Goal: Information Seeking & Learning: Check status

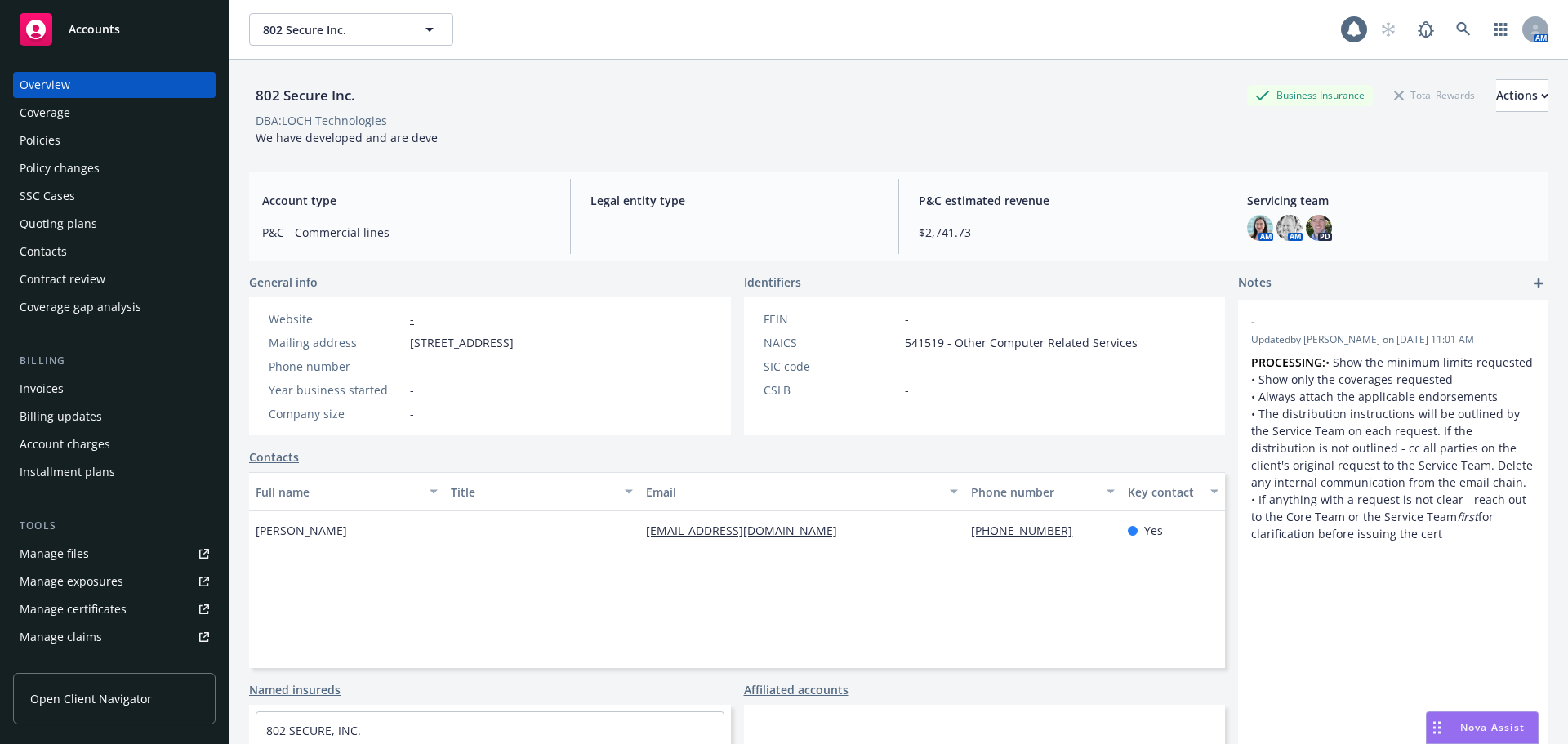
click at [366, 21] on span "802 Secure Inc." at bounding box center [333, 30] width 141 height 17
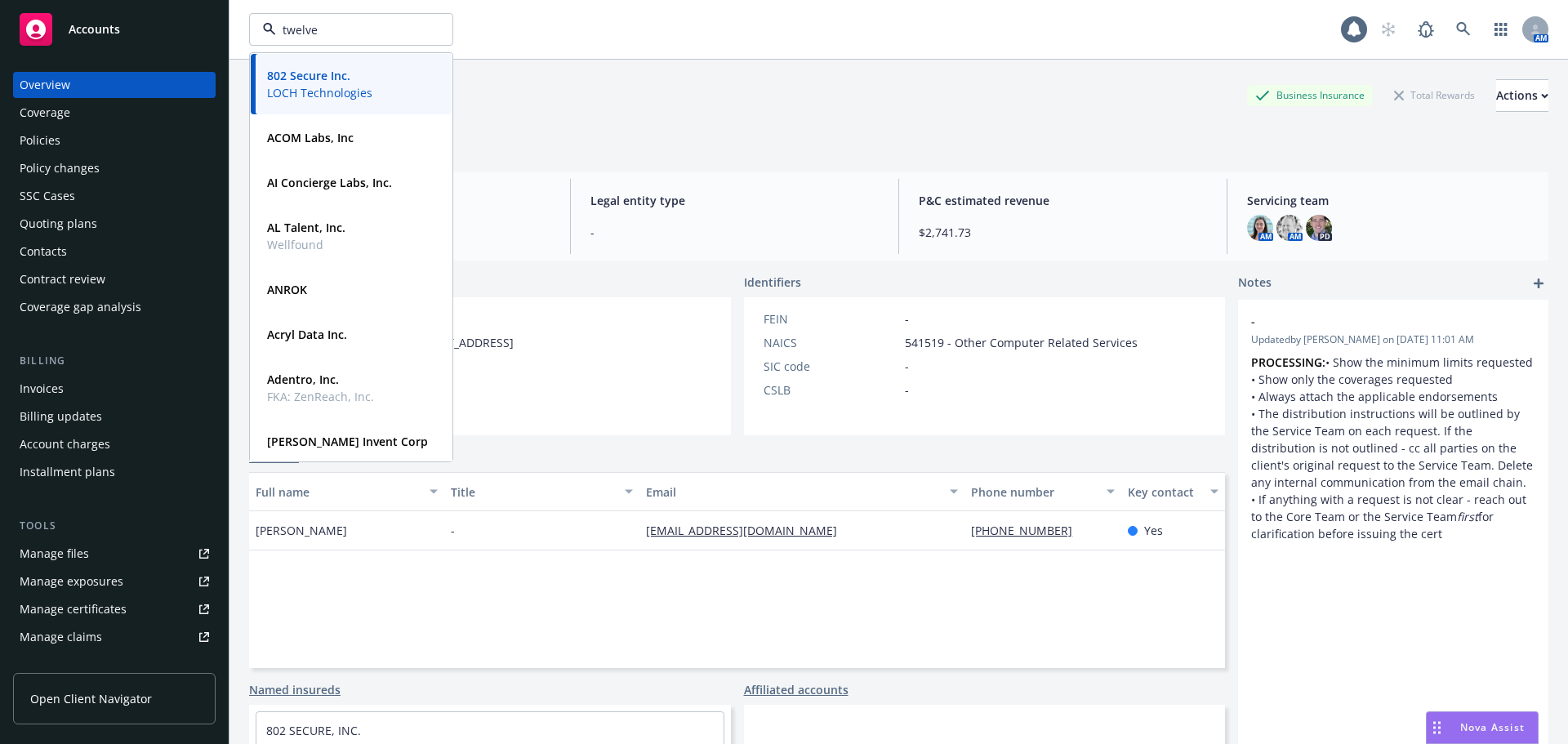
type input "twelve"
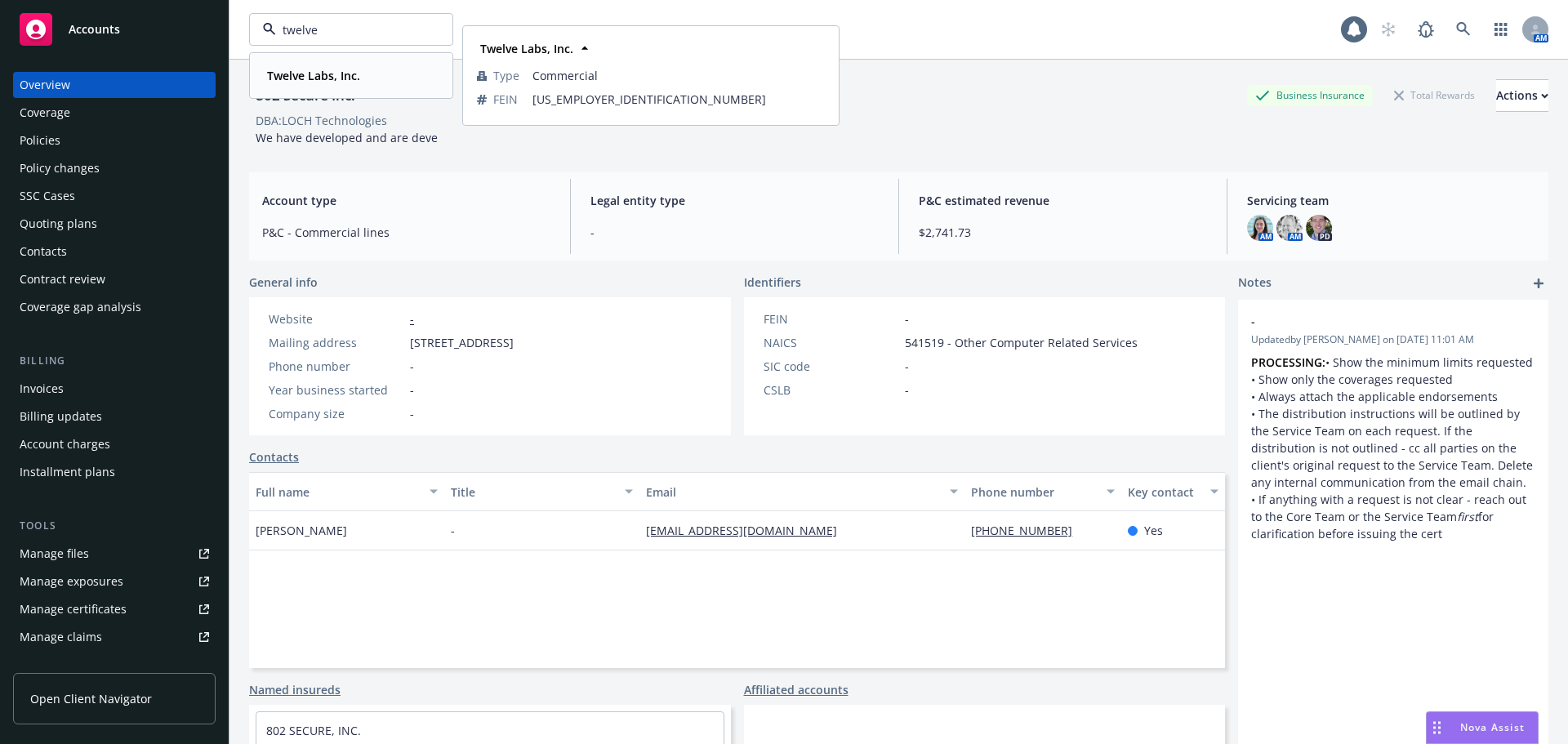
click at [329, 76] on strong "Twelve Labs, Inc." at bounding box center [313, 75] width 93 height 16
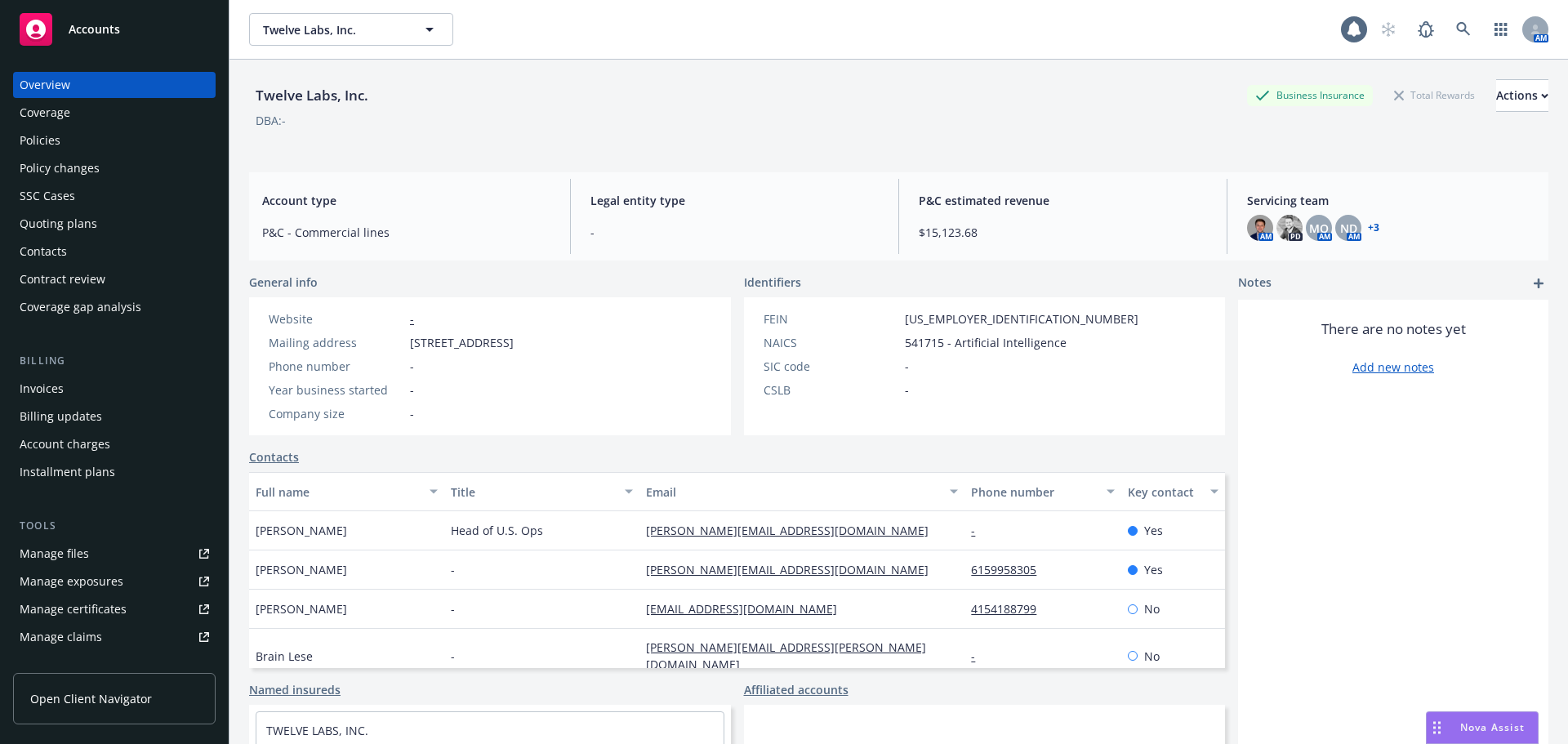
click at [97, 140] on div "Policies" at bounding box center [114, 141] width 189 height 26
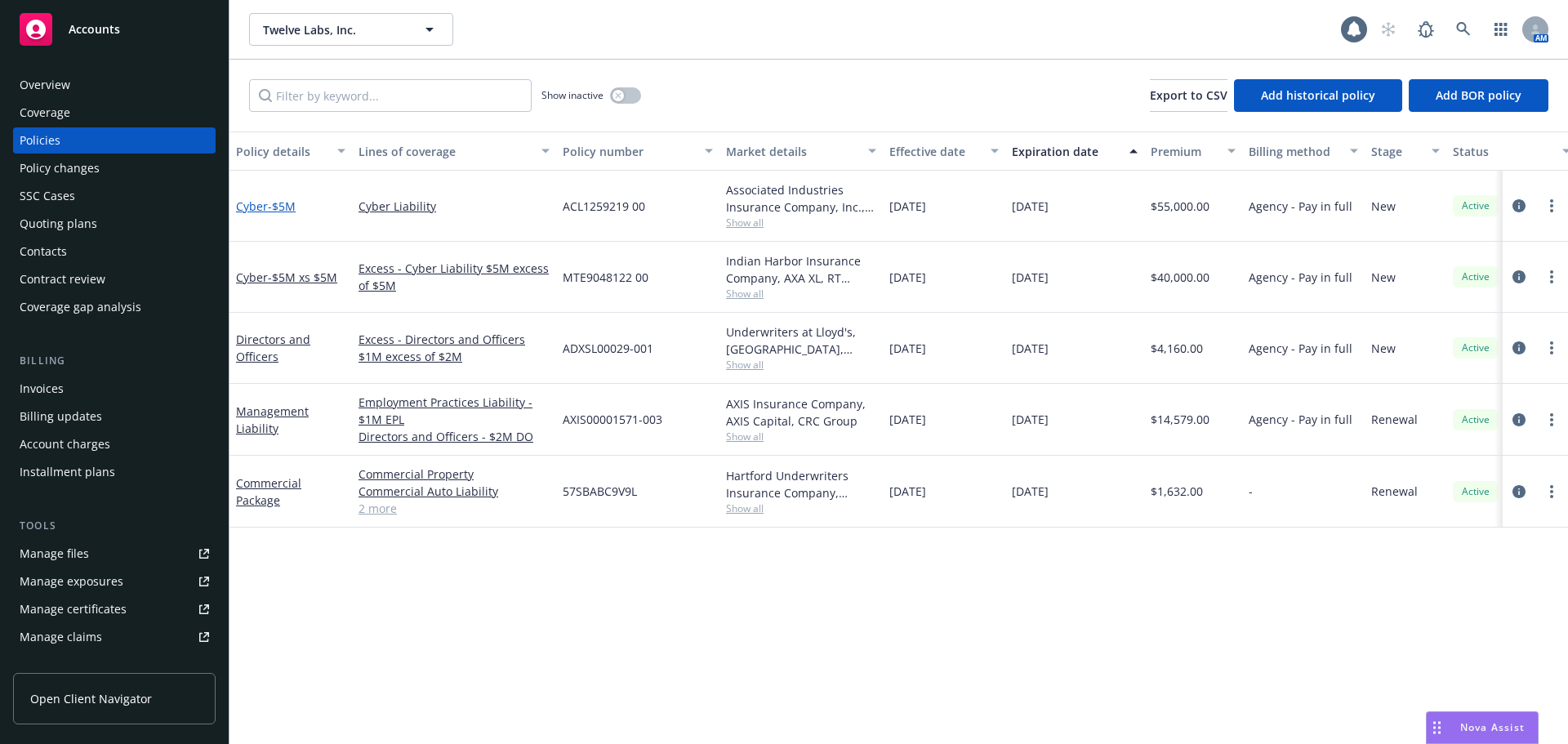
click at [269, 207] on span "- $5M" at bounding box center [282, 206] width 28 height 16
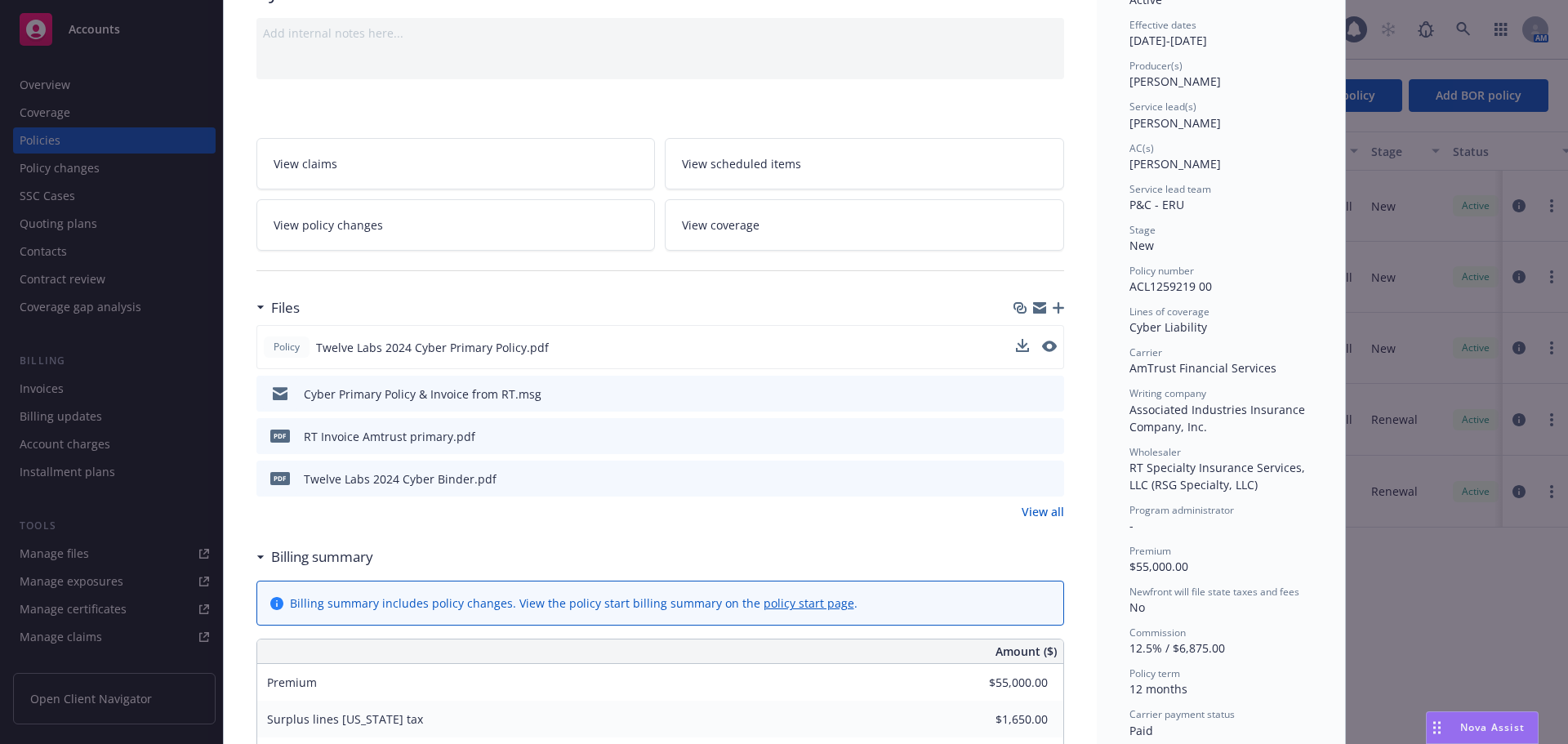
scroll to position [164, 0]
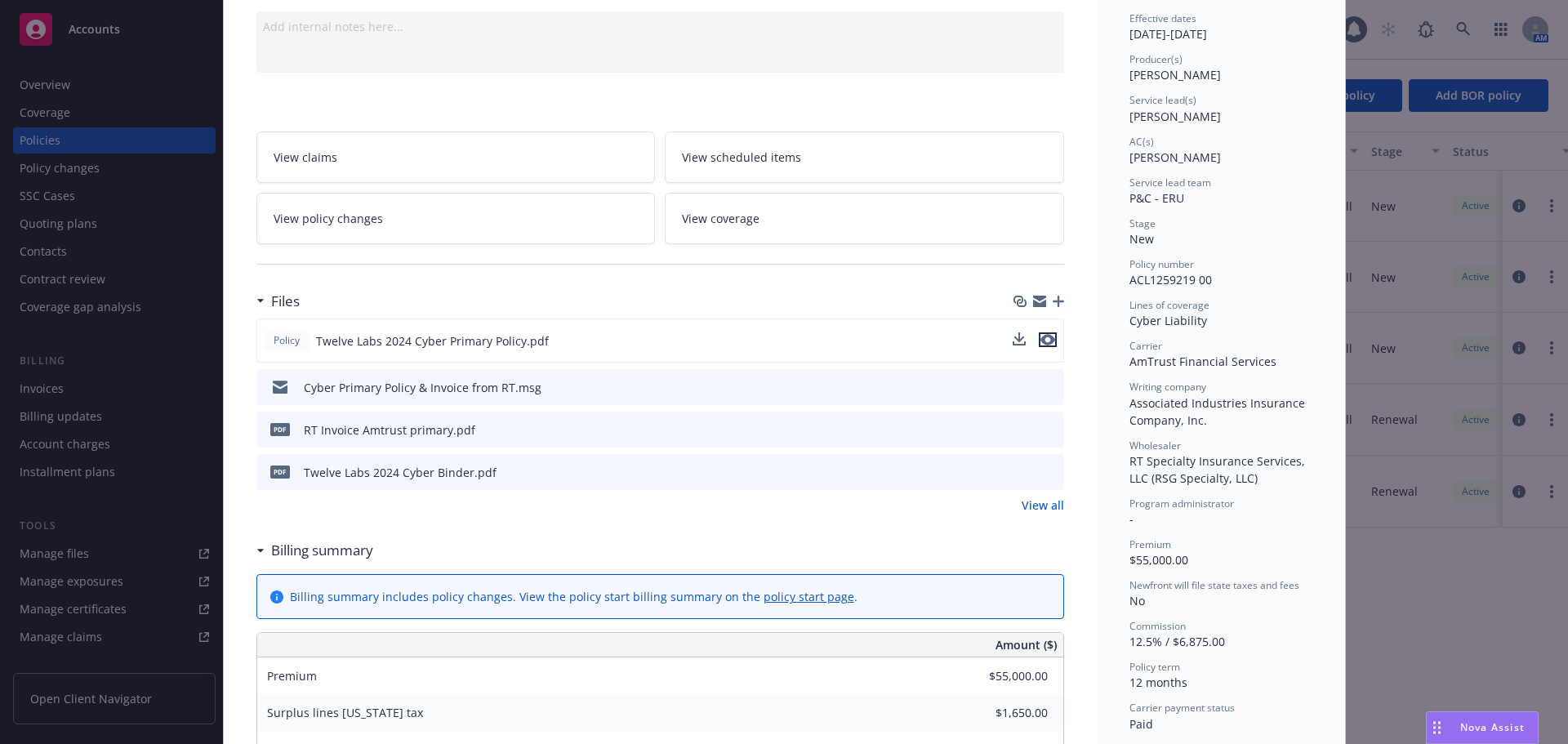
click at [1041, 343] on icon "preview file" at bounding box center [1048, 340] width 15 height 12
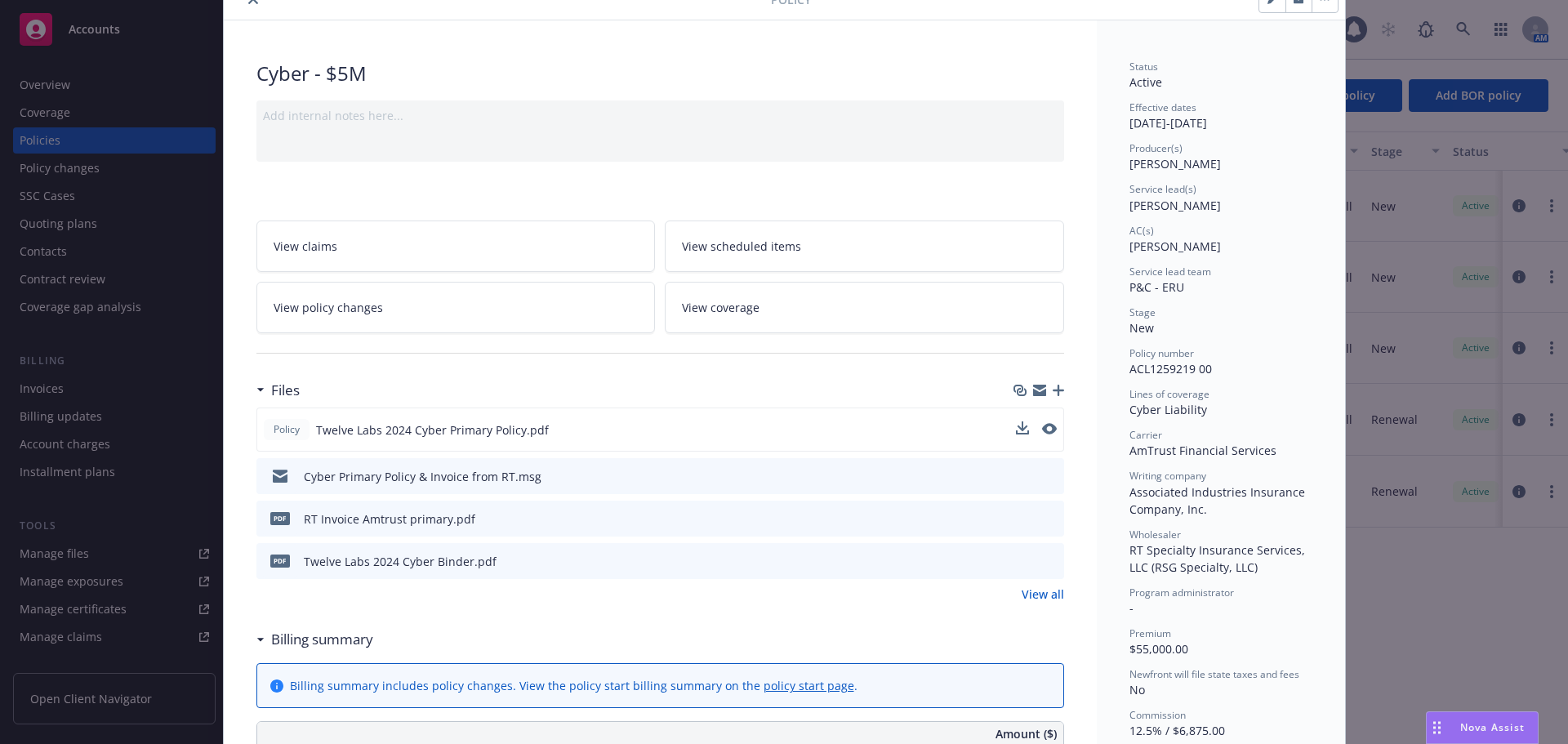
scroll to position [0, 0]
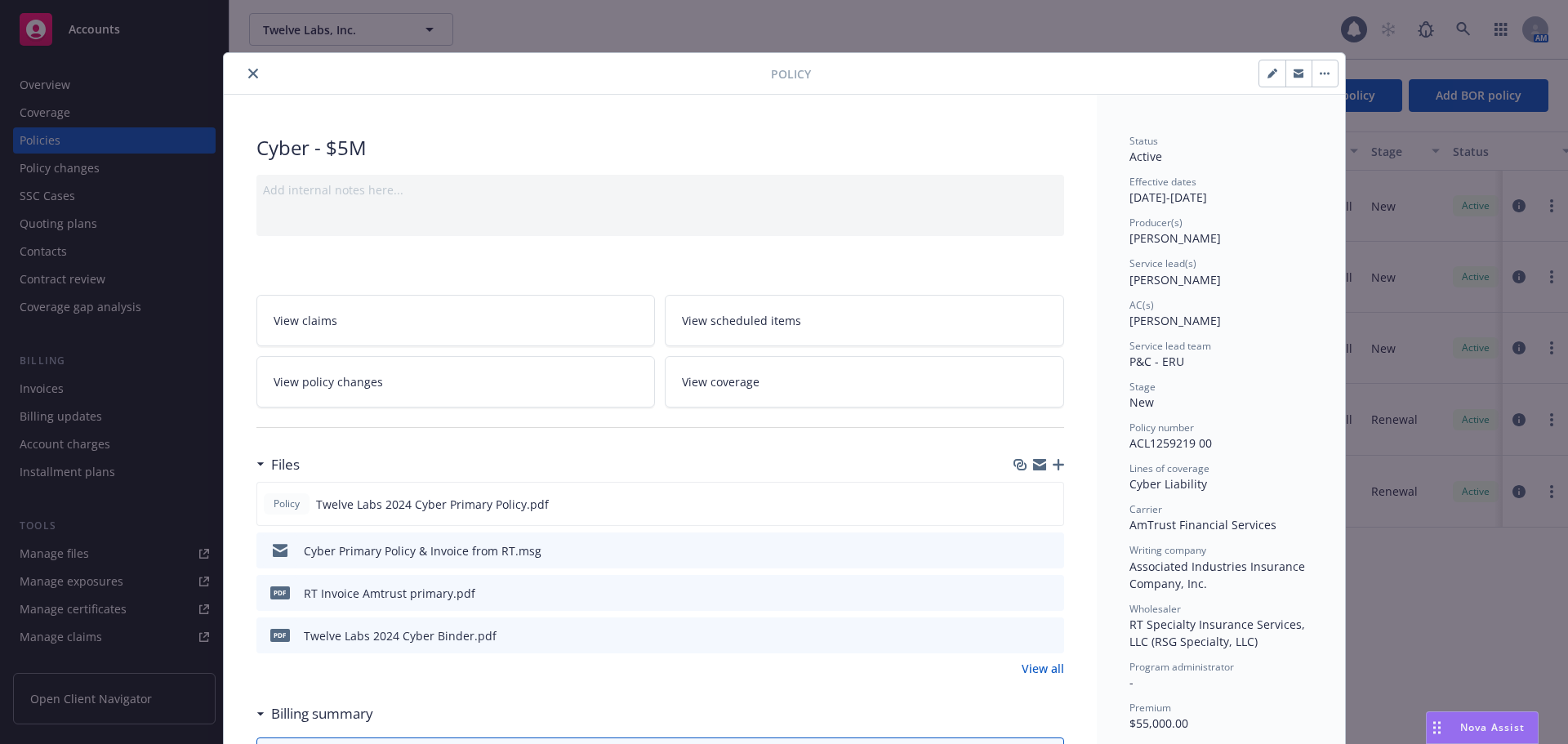
click at [243, 72] on button "close" at bounding box center [253, 74] width 20 height 20
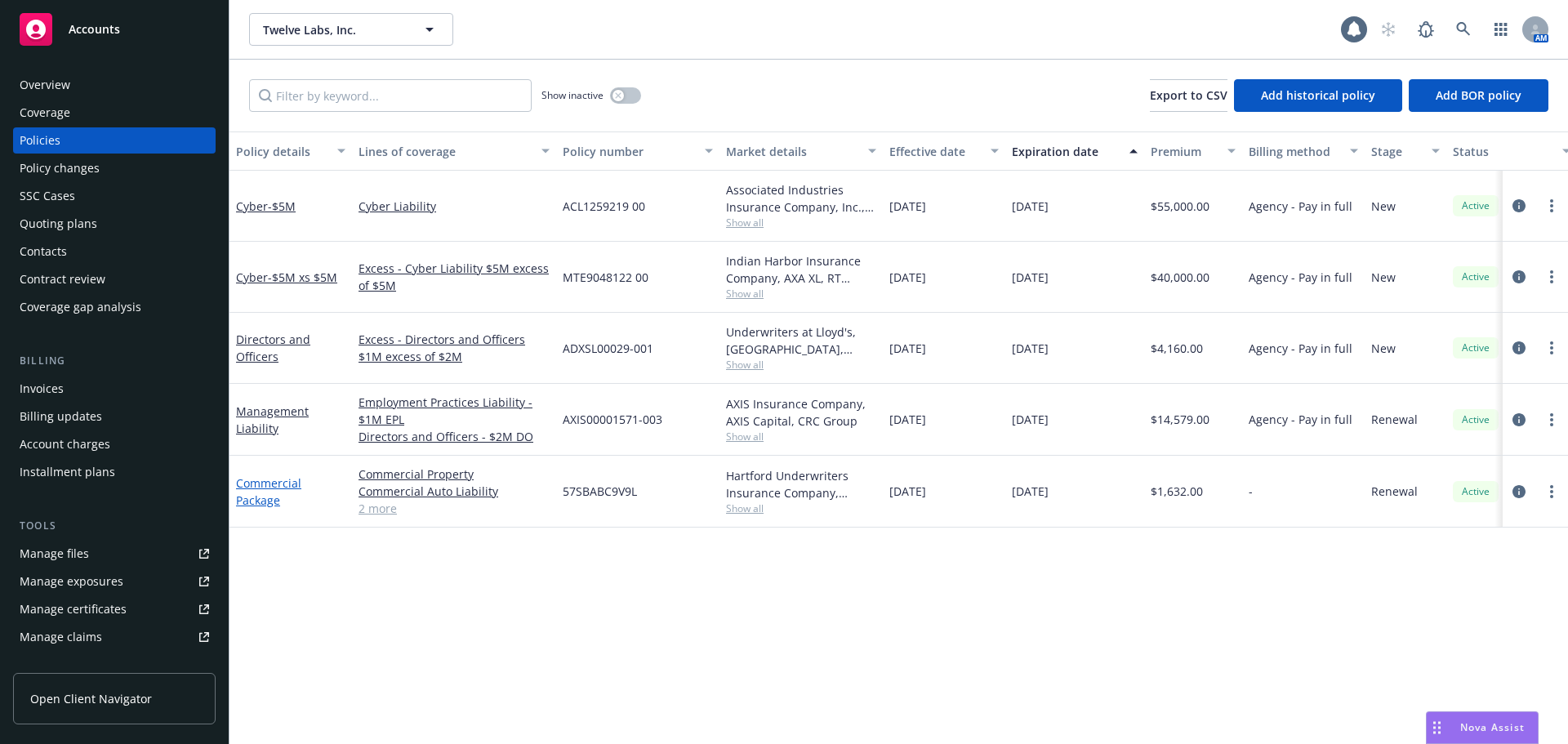
click at [263, 489] on link "Commercial Package" at bounding box center [268, 492] width 65 height 33
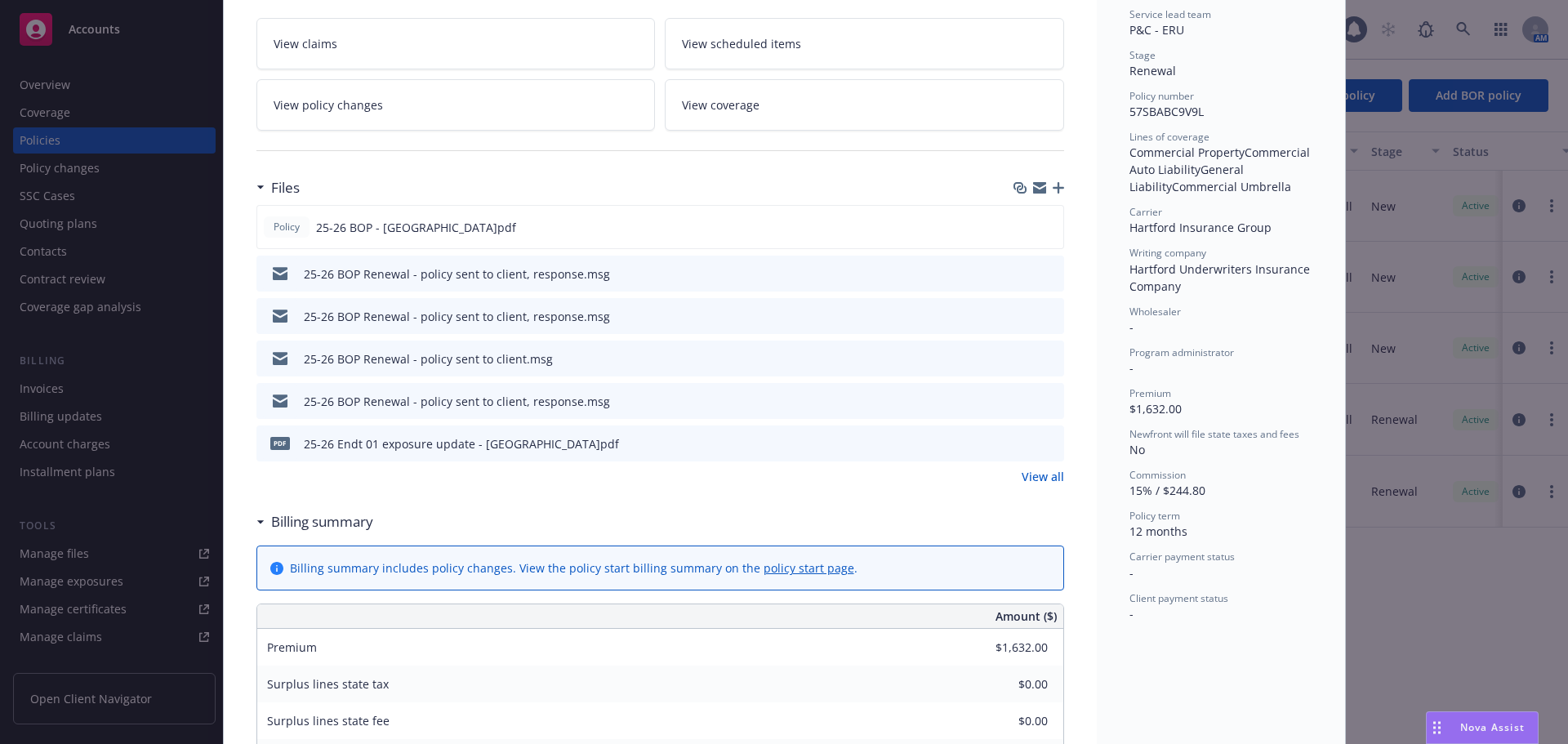
scroll to position [490, 0]
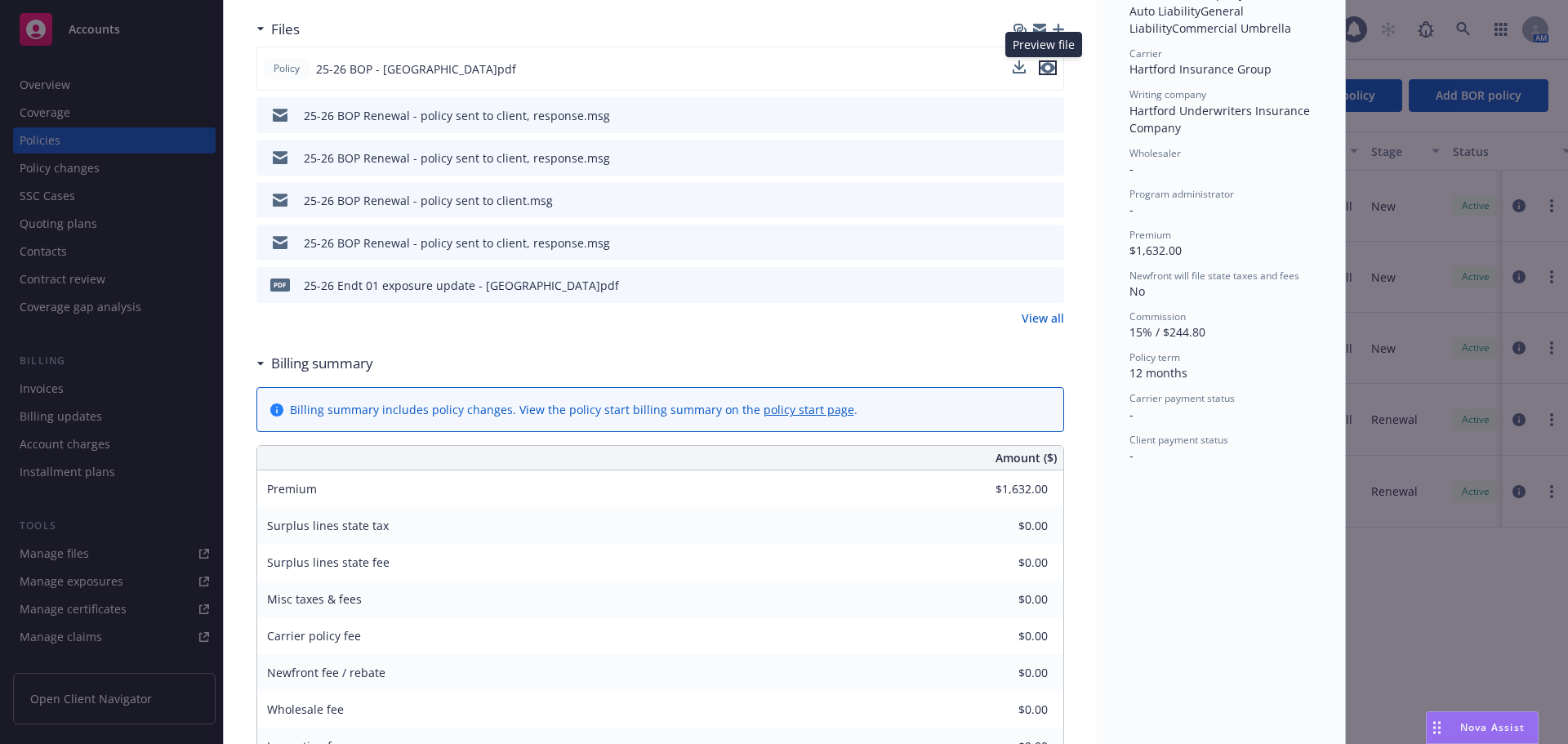
click at [1041, 68] on icon "preview file" at bounding box center [1048, 68] width 15 height 12
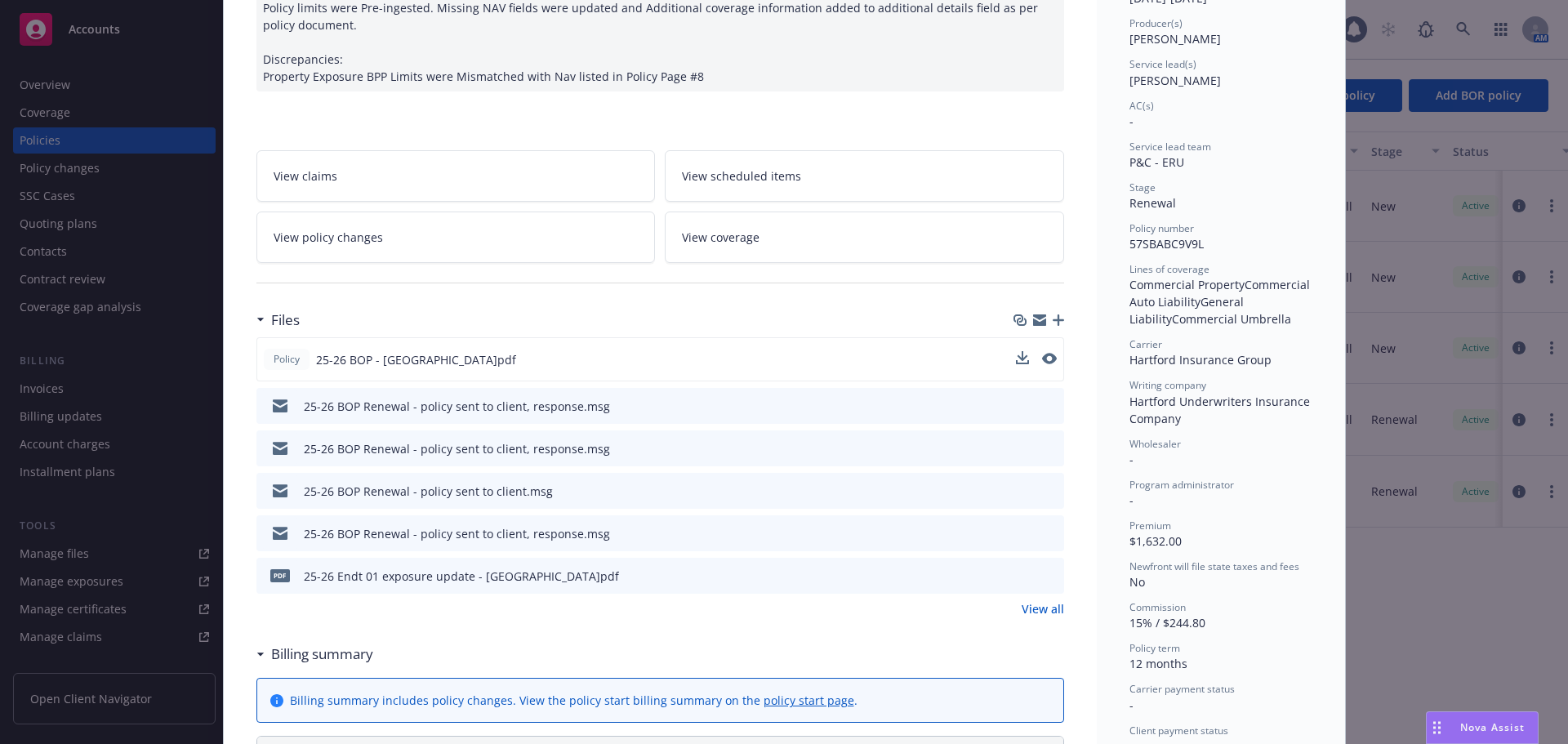
scroll to position [0, 0]
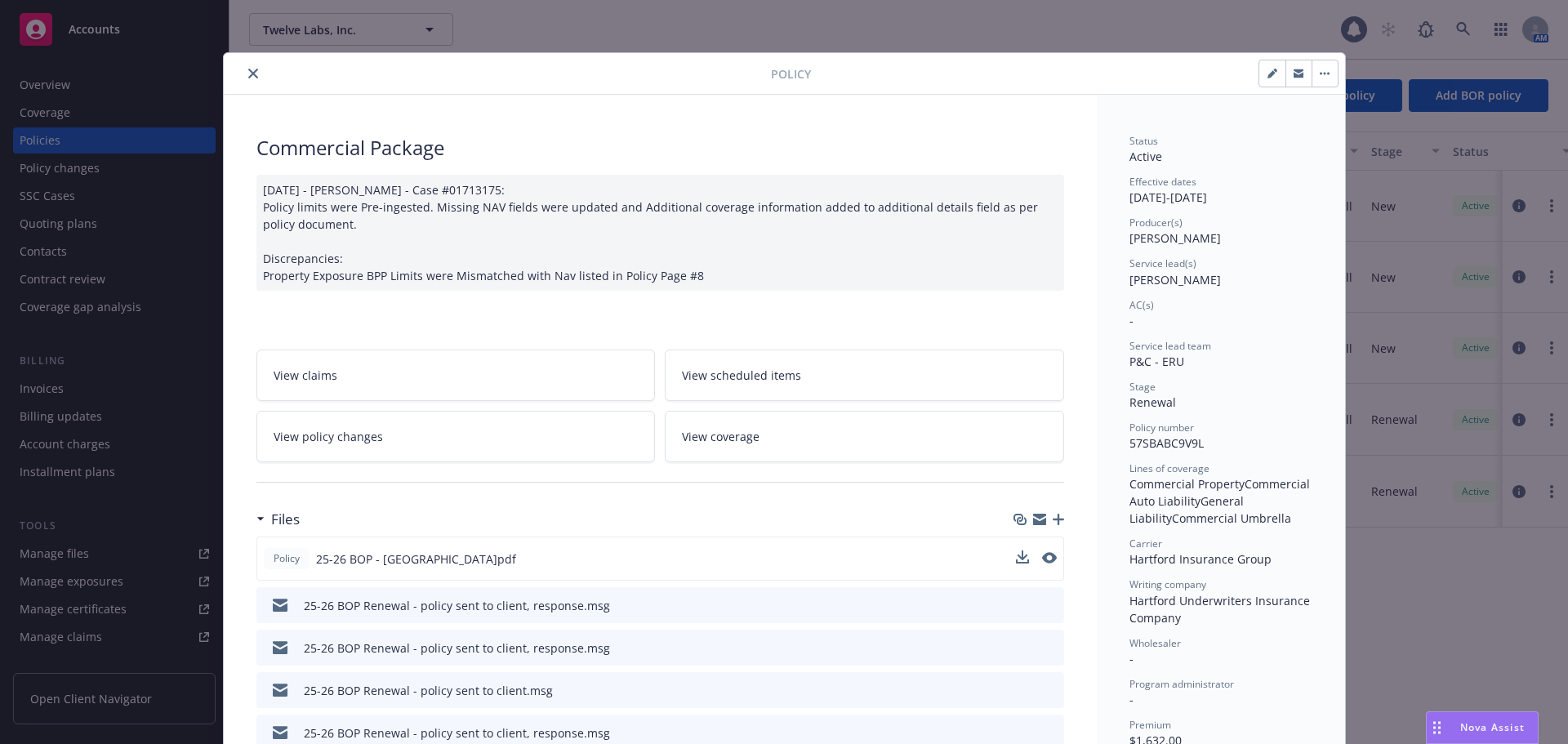
click at [248, 74] on icon "close" at bounding box center [253, 74] width 10 height 10
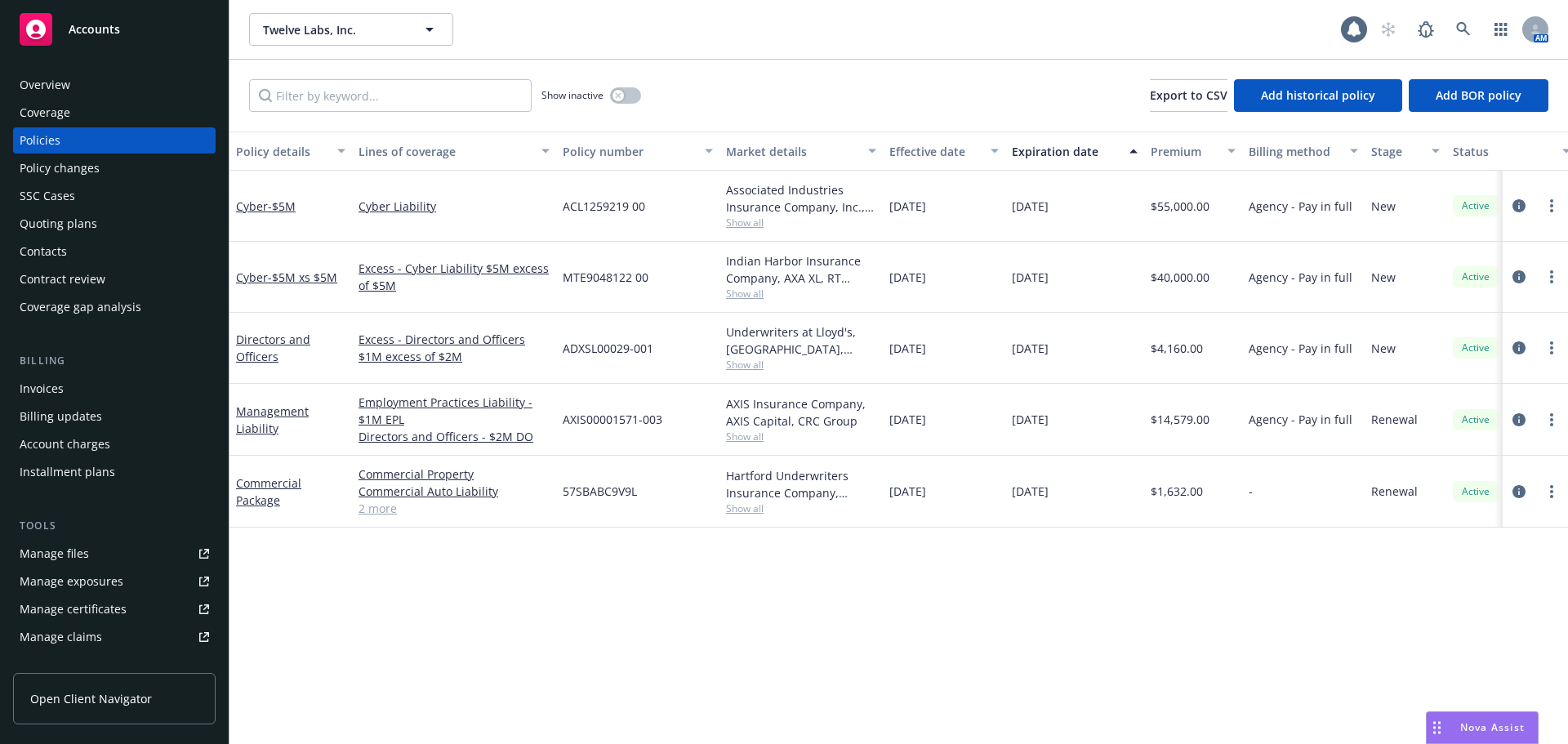
click at [66, 560] on div "Manage files" at bounding box center [55, 554] width 69 height 26
click at [60, 549] on div "Manage files" at bounding box center [55, 554] width 69 height 26
click at [1207, 656] on div "Policy details Lines of coverage Policy number Market details Effective date Ex…" at bounding box center [899, 437] width 1339 height 613
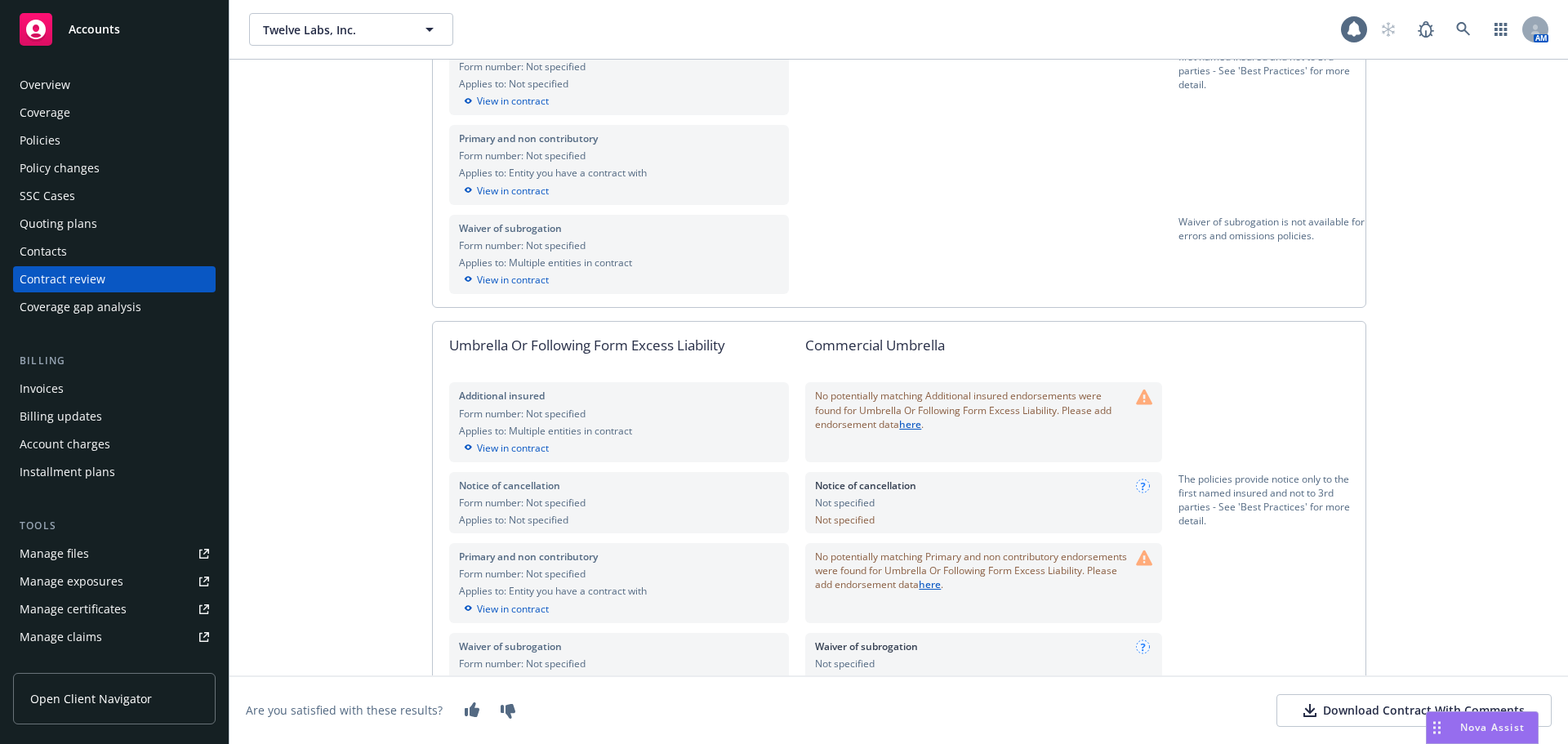
scroll to position [2498, 0]
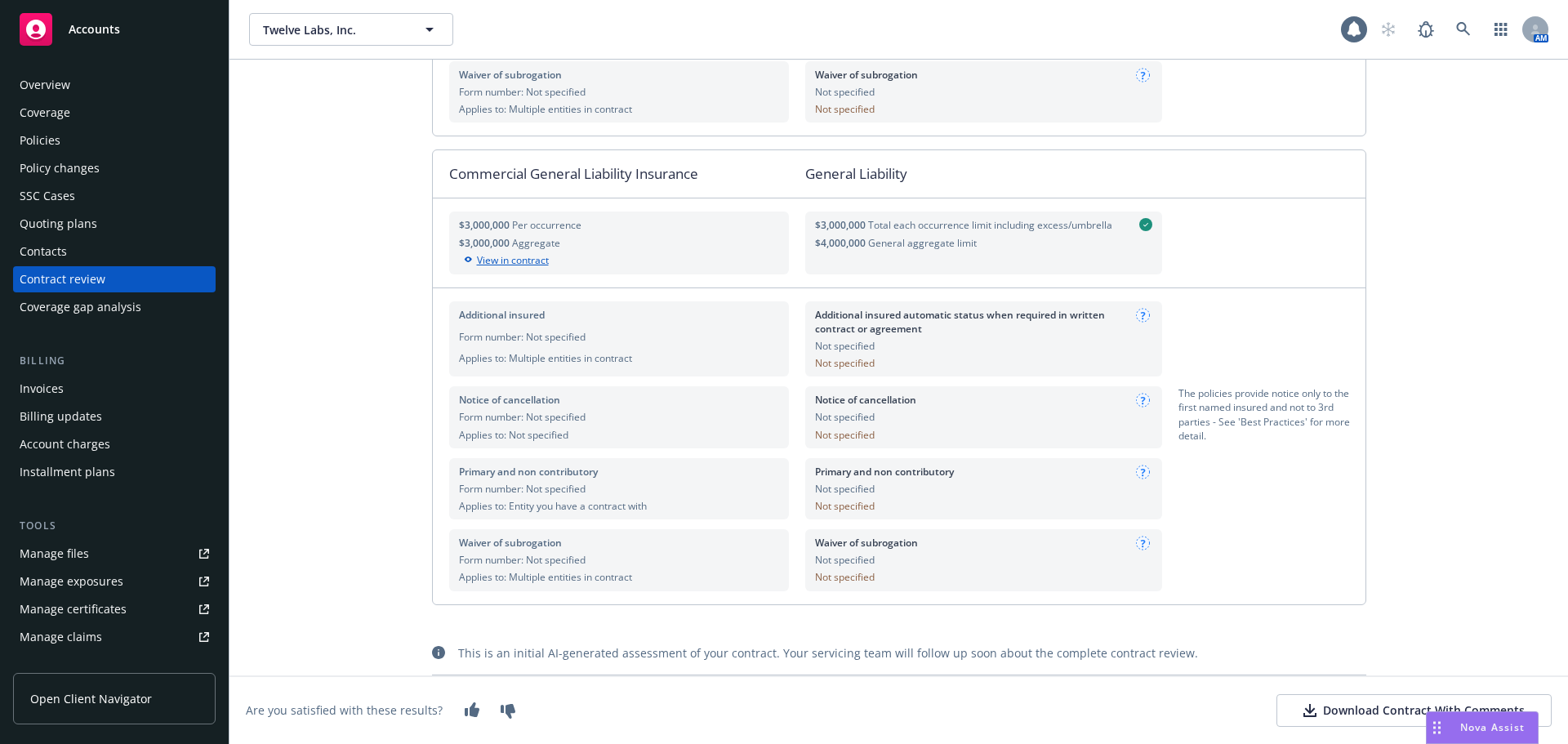
click at [519, 265] on div "View in contract" at bounding box center [619, 260] width 321 height 15
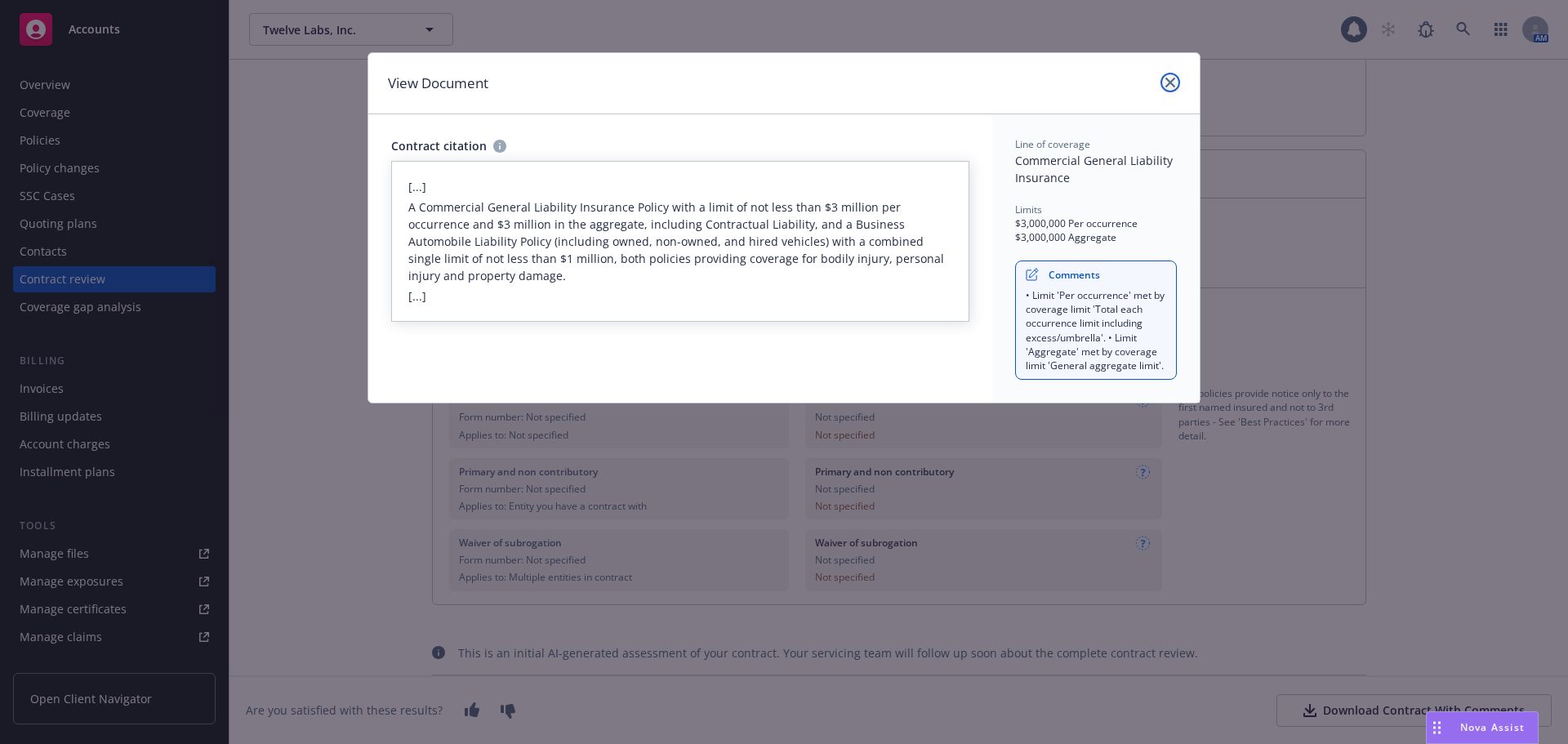
click at [1169, 83] on icon "close" at bounding box center [1171, 83] width 10 height 10
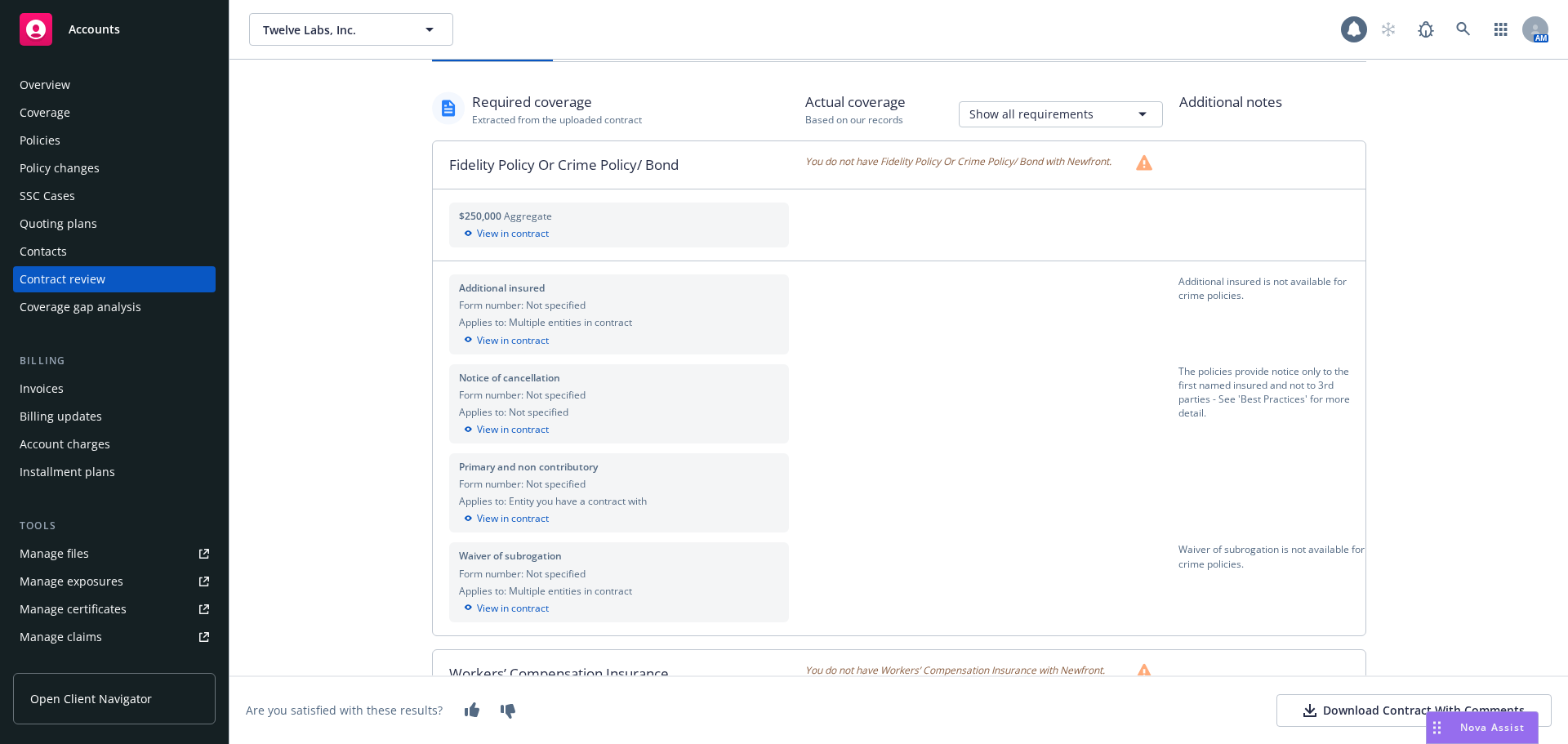
scroll to position [0, 0]
